Goal: Find specific page/section: Find specific page/section

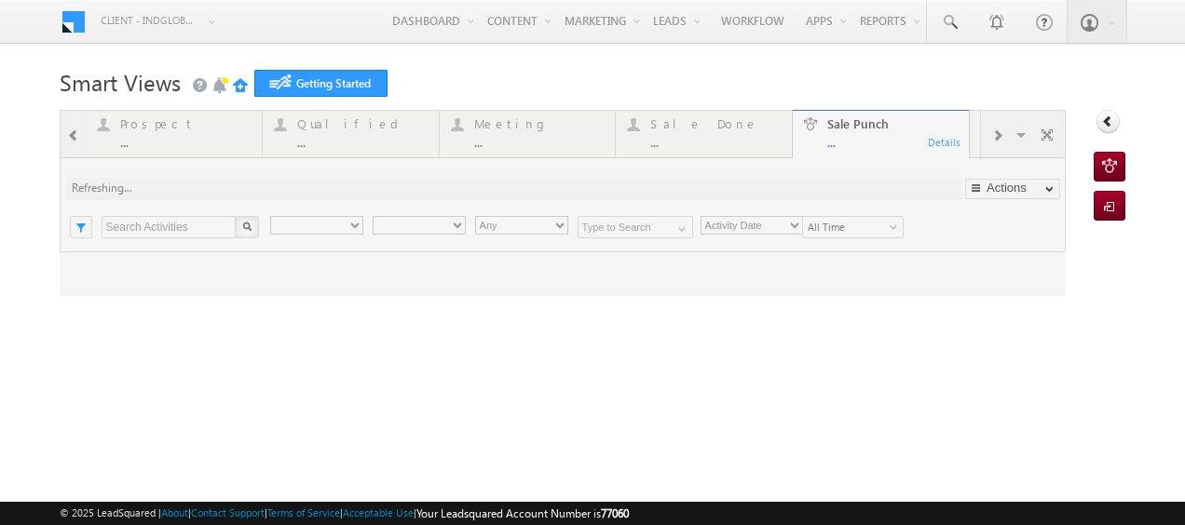
type input "Any Owner"
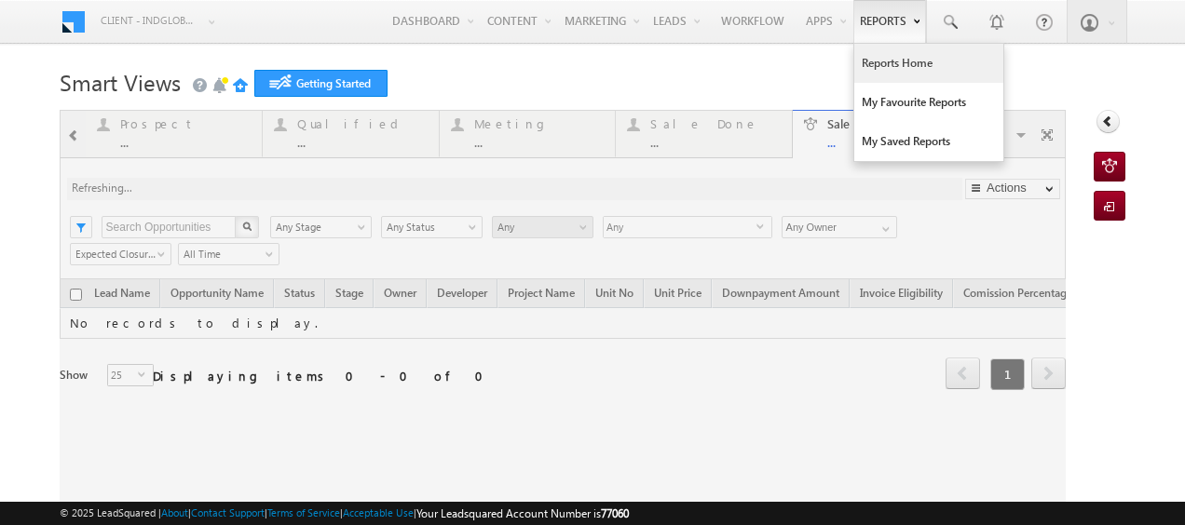
click at [888, 71] on link "Reports Home" at bounding box center [928, 63] width 149 height 39
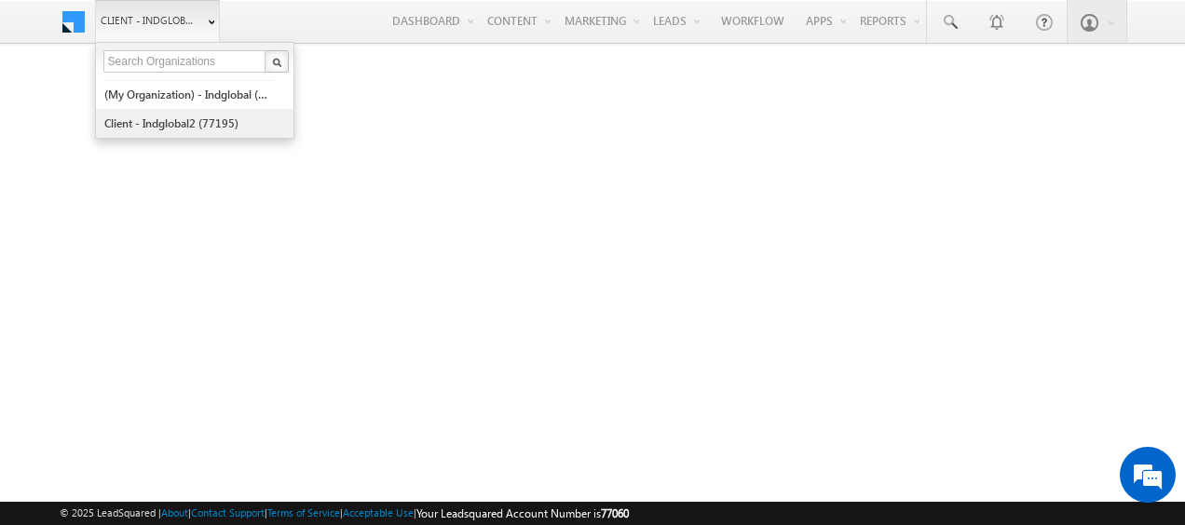
click at [198, 122] on link "Client - indglobal2 (77195)" at bounding box center [188, 123] width 170 height 29
